Goal: Task Accomplishment & Management: Use online tool/utility

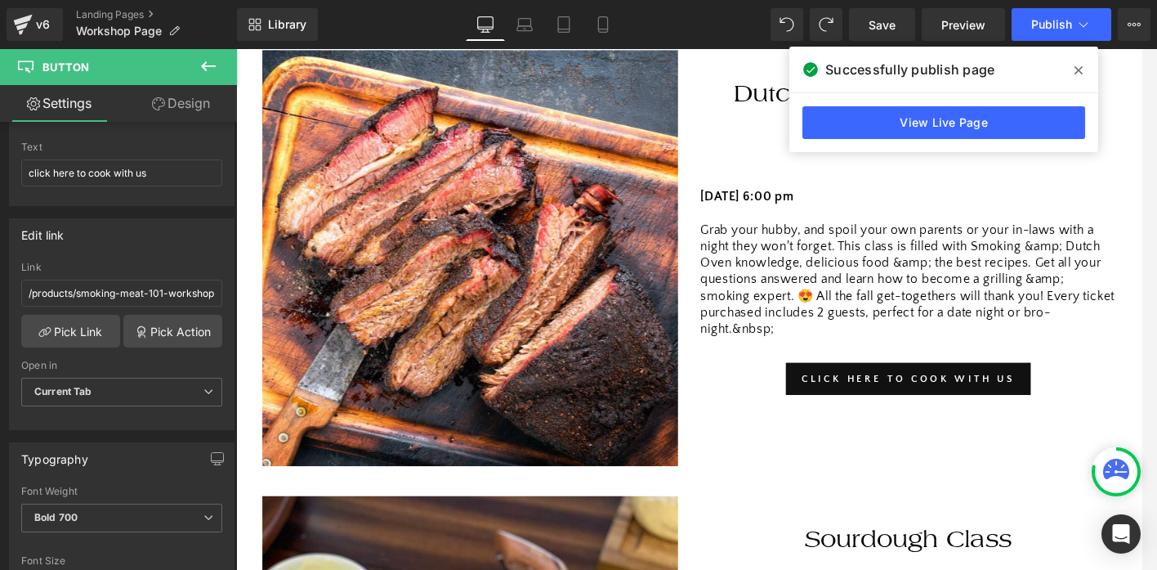
scroll to position [1194, 0]
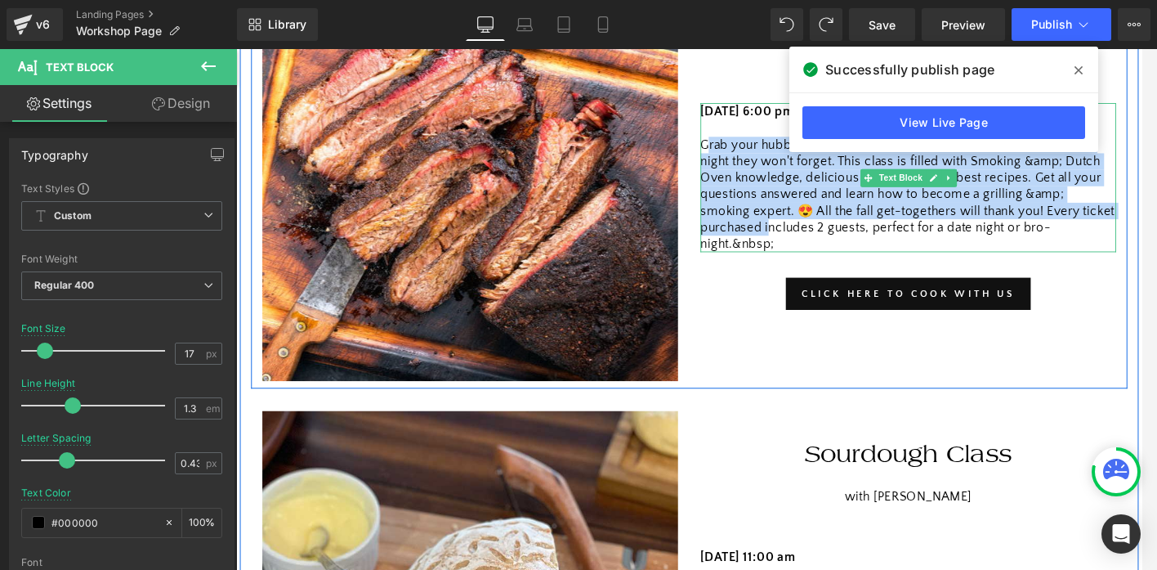
drag, startPoint x: 748, startPoint y: 188, endPoint x: 820, endPoint y: 278, distance: 115.1
click at [820, 271] on p "Grab your hubby, and spoil your own parents or your in-laws with a night they w…" at bounding box center [970, 208] width 454 height 127
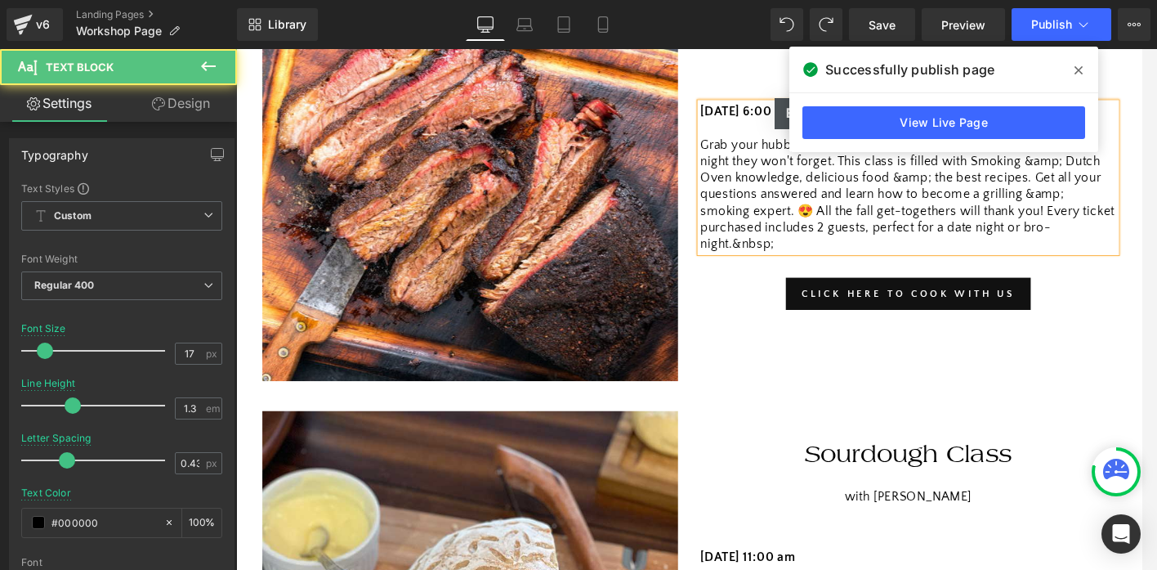
click at [869, 271] on p "Grab your hubby, and spoil your own parents or your in-laws with a night they w…" at bounding box center [970, 208] width 454 height 127
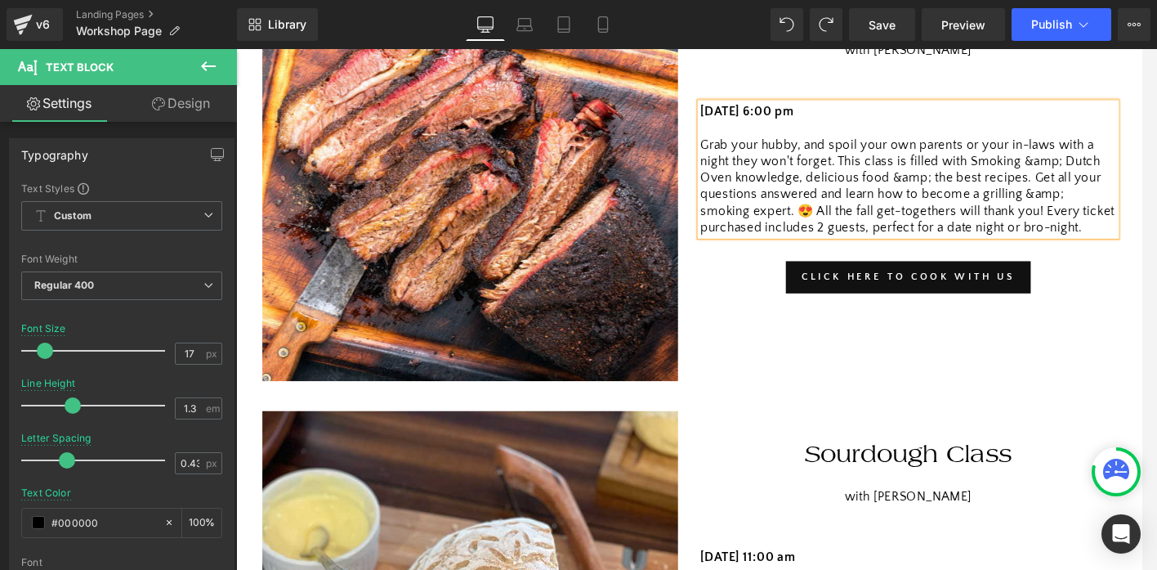
click at [1133, 208] on p "Grab your hubby, and spoil your own parents or your in-laws with a night they w…" at bounding box center [970, 199] width 454 height 109
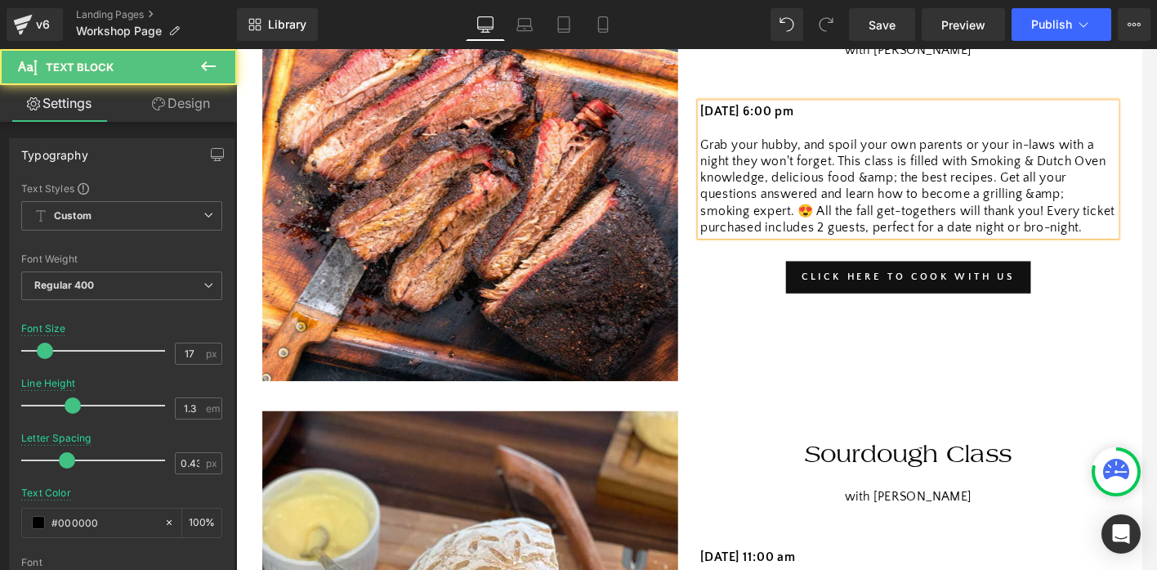
click at [1139, 244] on p "Grab your hubby, and spoil your own parents or your in-laws with a night they w…" at bounding box center [970, 199] width 454 height 109
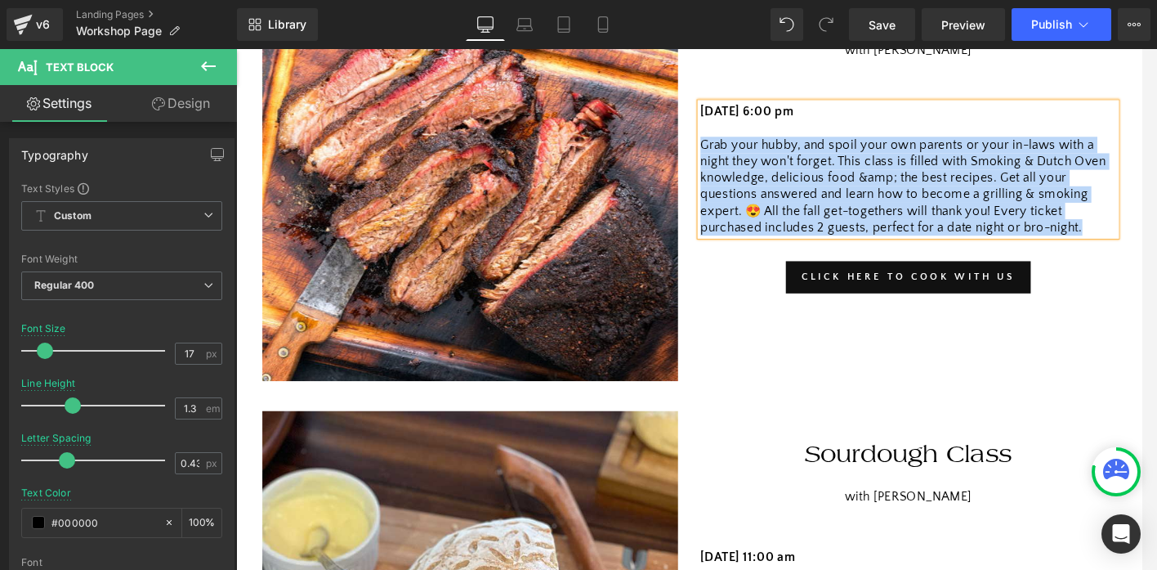
drag, startPoint x: 1161, startPoint y: 281, endPoint x: 744, endPoint y: 182, distance: 429.2
click at [744, 182] on p "Grab your hubby, and spoil your own parents or your in-laws with a night they w…" at bounding box center [970, 199] width 454 height 109
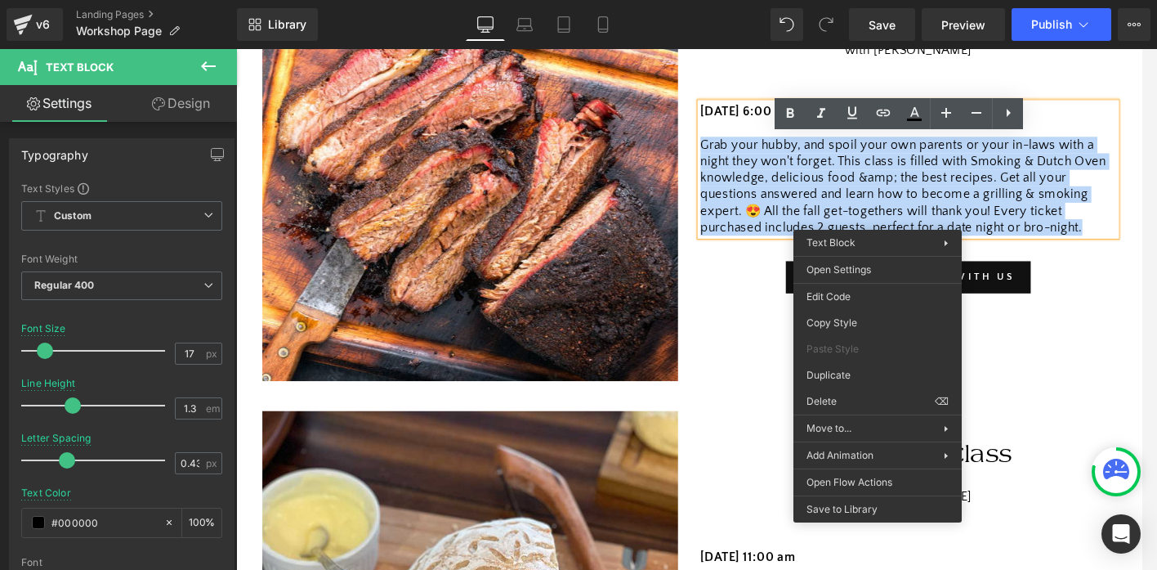
copy p "Grab your hubby, and spoil your own parents or your in-laws with a night they w…"
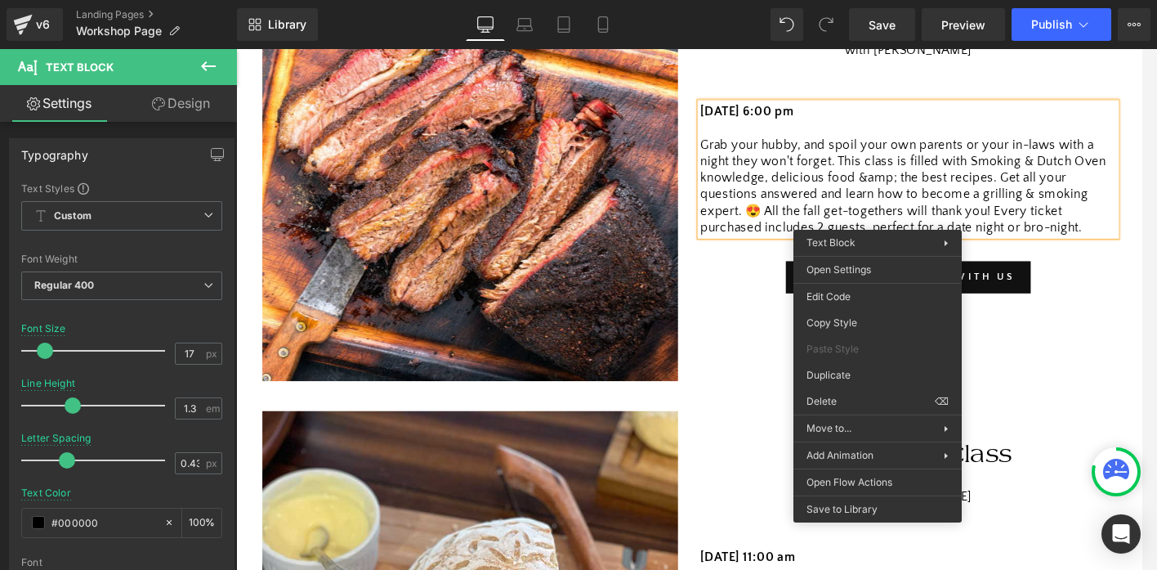
click at [772, 405] on div "Image Dutch Oven & Meat Smoking with [PERSON_NAME] Heading [DATE] 6:00 pm Grab …" at bounding box center [731, 176] width 956 height 486
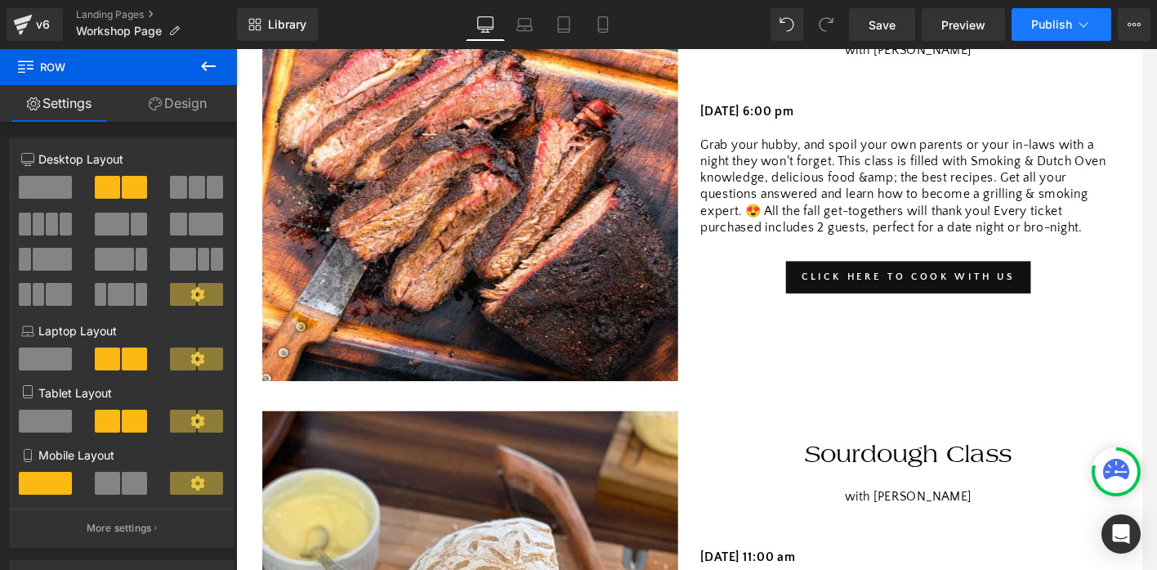
click at [1063, 25] on span "Publish" at bounding box center [1052, 24] width 41 height 13
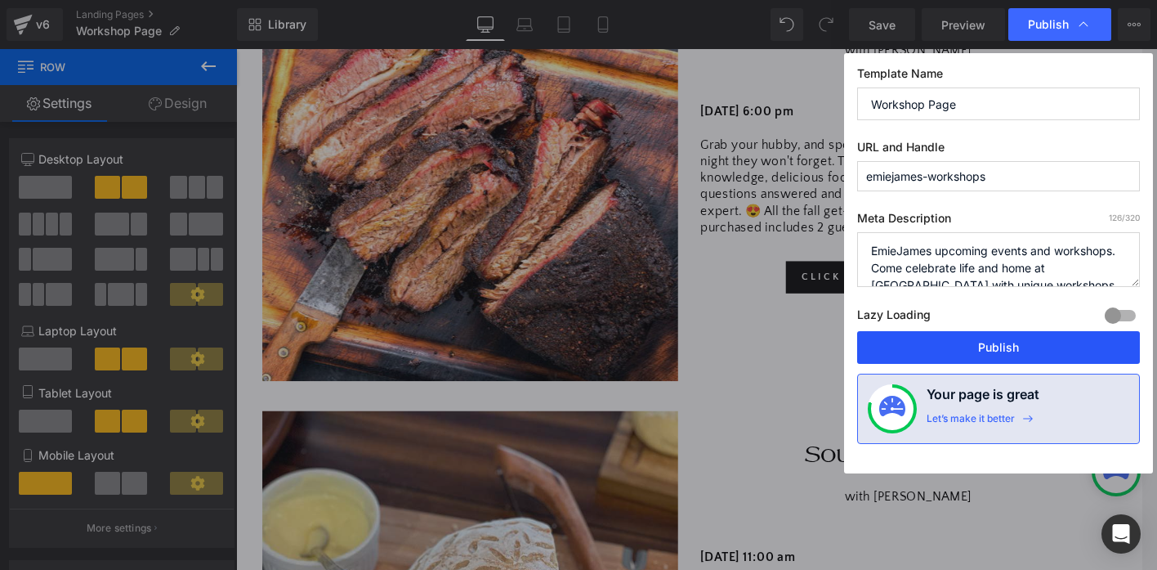
click at [1007, 347] on button "Publish" at bounding box center [998, 347] width 283 height 33
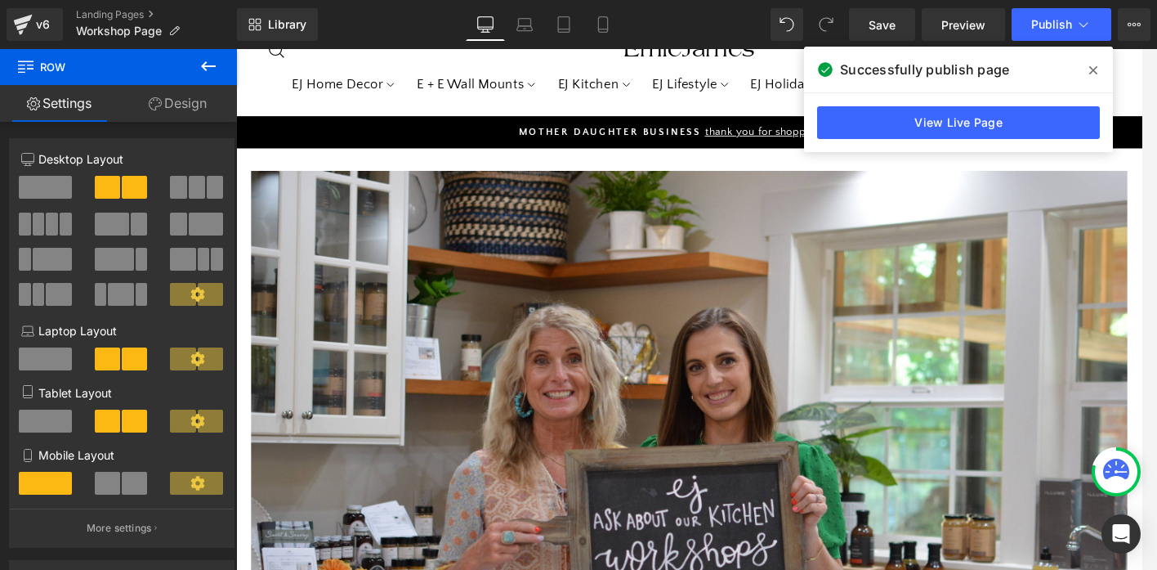
scroll to position [0, 0]
